Goal: Information Seeking & Learning: Learn about a topic

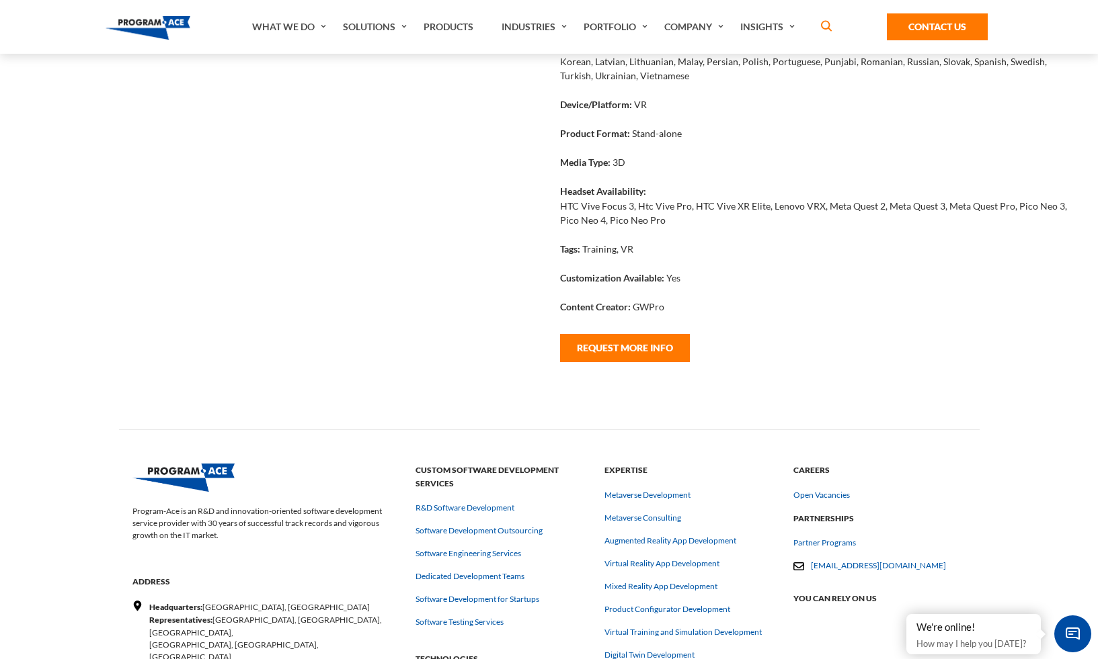
scroll to position [585, 0]
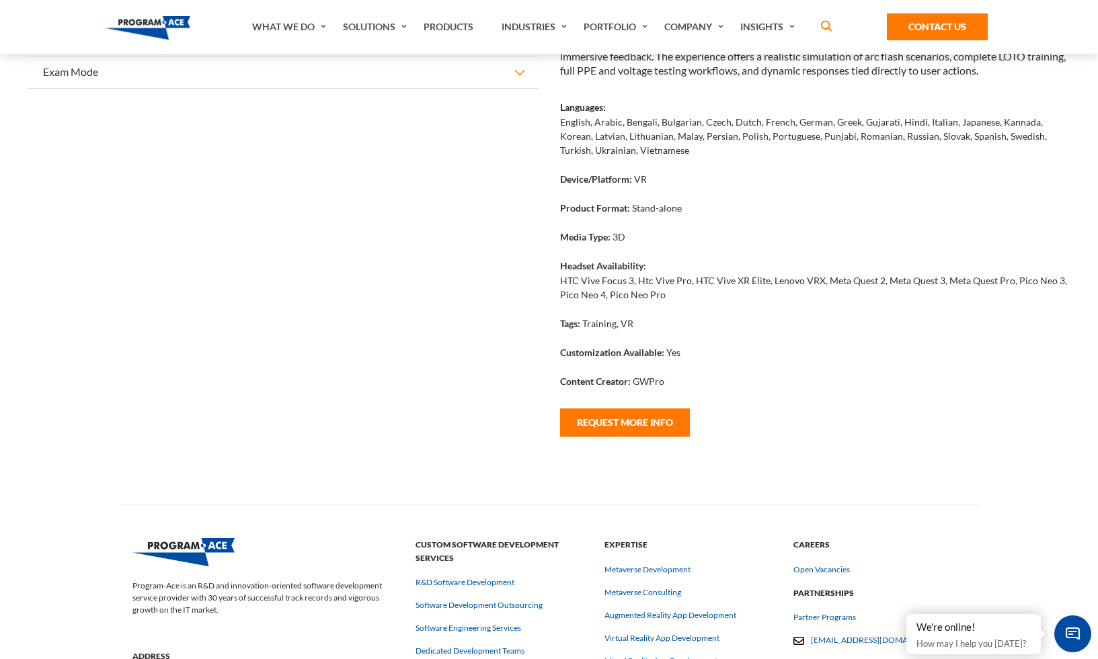
click at [646, 301] on p "HTC Vive Focus 3, Htc Vive Pro, HTC Vive XR Elite, Lenovo VRX, Meta Quest 2, Me…" at bounding box center [816, 288] width 512 height 28
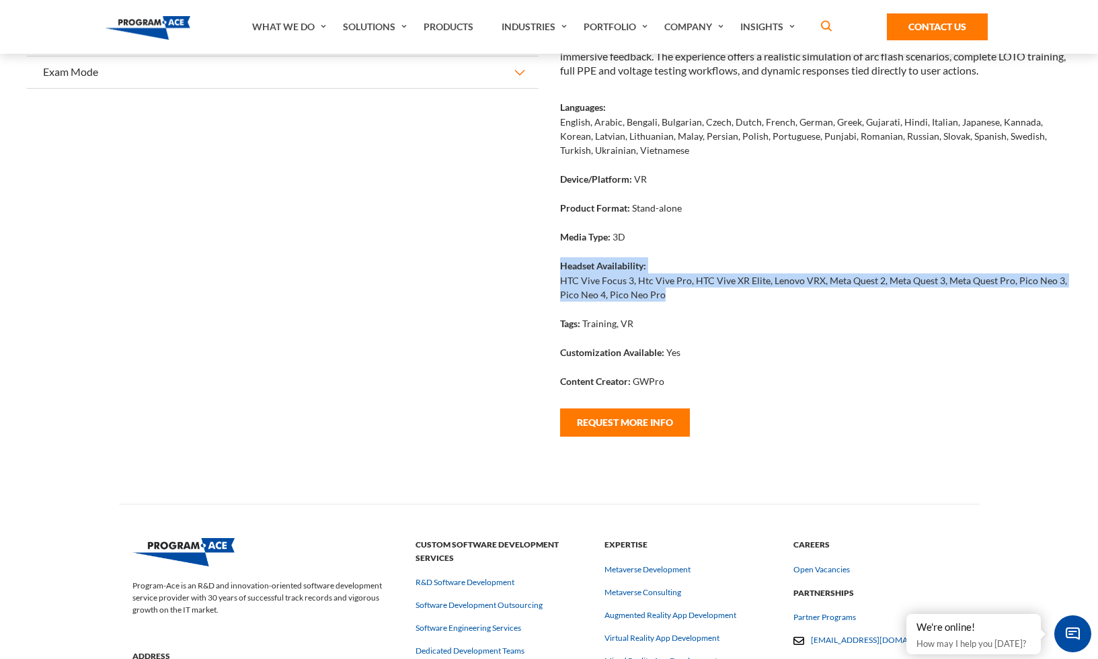
drag, startPoint x: 667, startPoint y: 309, endPoint x: 551, endPoint y: 277, distance: 119.9
click at [551, 277] on div "Overview This VR training module prepares electricians to work safely around hi…" at bounding box center [815, 27] width 533 height 901
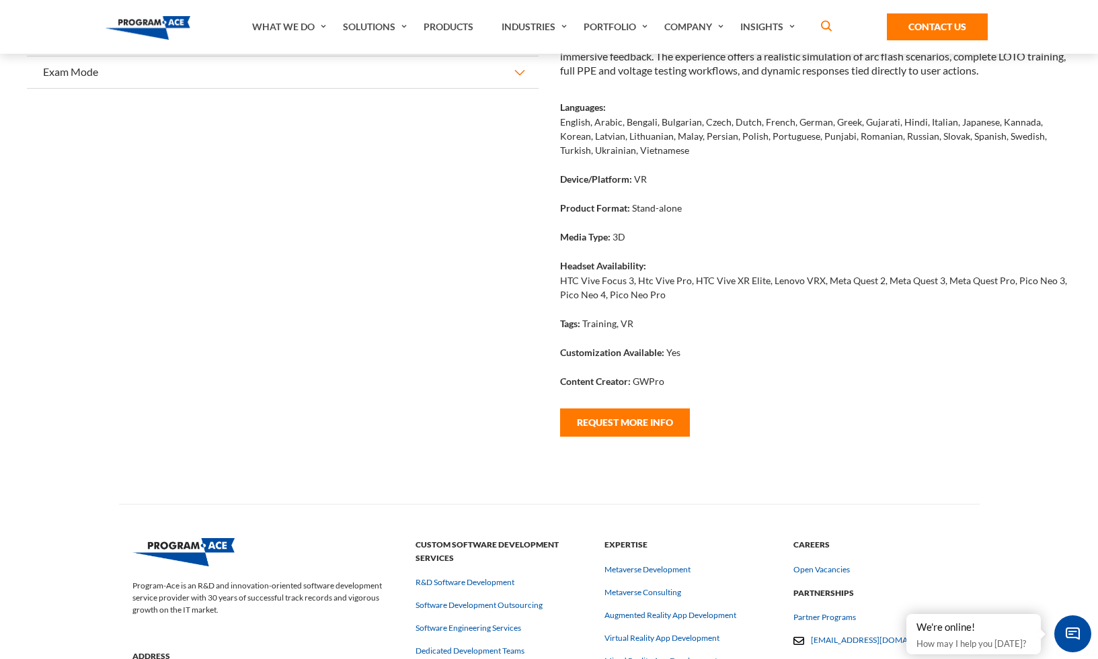
click at [834, 171] on div "Languages: English, Arabic, Bengali, Bulgarian, Czech, Dutch, French, German, G…" at bounding box center [816, 135] width 512 height 72
click at [676, 215] on p "Stand-alone" at bounding box center [657, 208] width 50 height 14
drag, startPoint x: 682, startPoint y: 225, endPoint x: 632, endPoint y: 220, distance: 50.7
click at [632, 220] on div "Product Format: Stand-alone" at bounding box center [816, 214] width 512 height 29
copy p "Stand-alone"
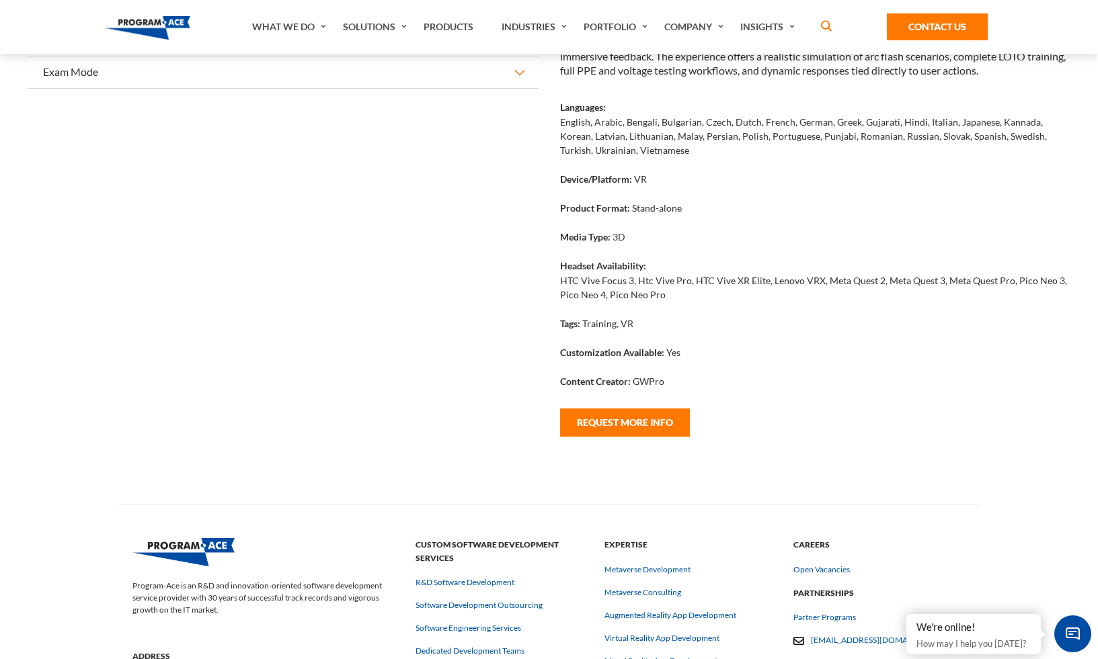
click at [628, 358] on strong "Customization Available:" at bounding box center [612, 352] width 104 height 11
copy div "Customization Available: Yes"
